Goal: Task Accomplishment & Management: Manage account settings

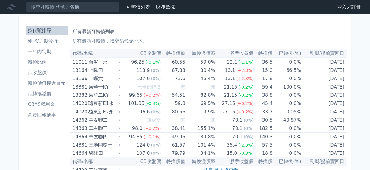
click at [356, 6] on link "登入／註冊" at bounding box center [348, 6] width 33 height 9
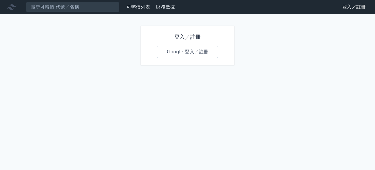
click at [192, 52] on link "Google 登入／註冊" at bounding box center [187, 52] width 61 height 12
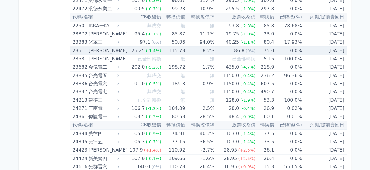
scroll to position [556, 0]
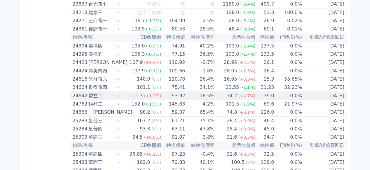
click at [149, 94] on span "(+1.2%)" at bounding box center [152, 95] width 17 height 5
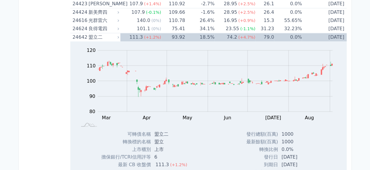
scroll to position [674, 0]
